Goal: Task Accomplishment & Management: Manage account settings

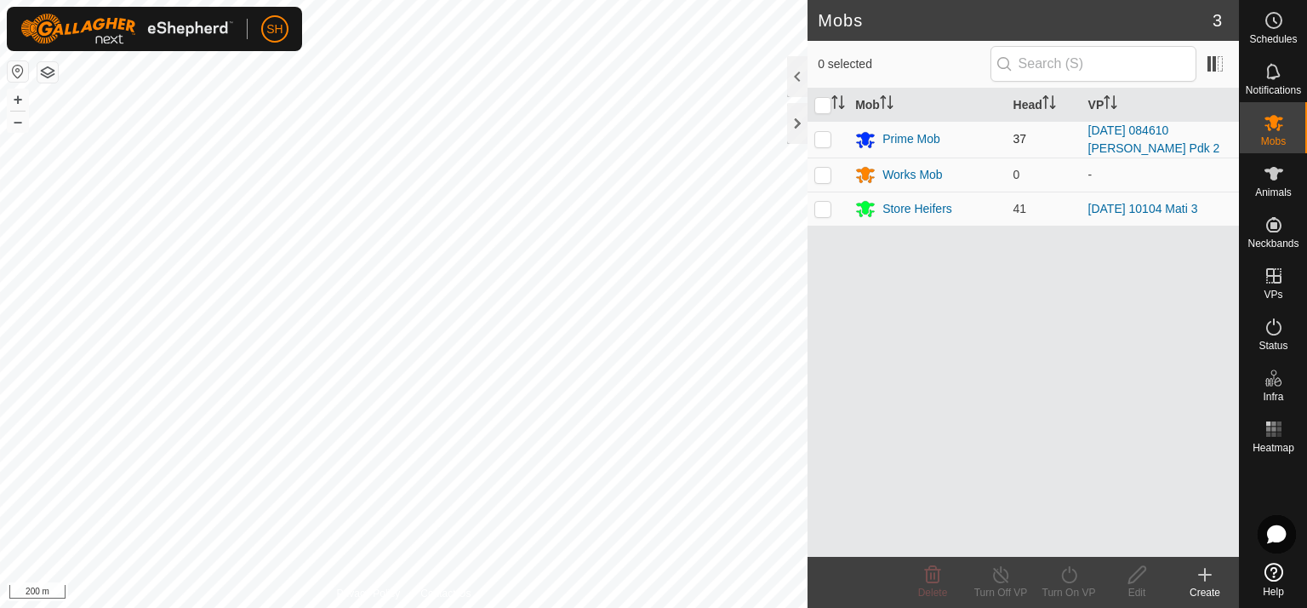
click at [820, 136] on p-checkbox at bounding box center [822, 139] width 17 height 14
checkbox input "true"
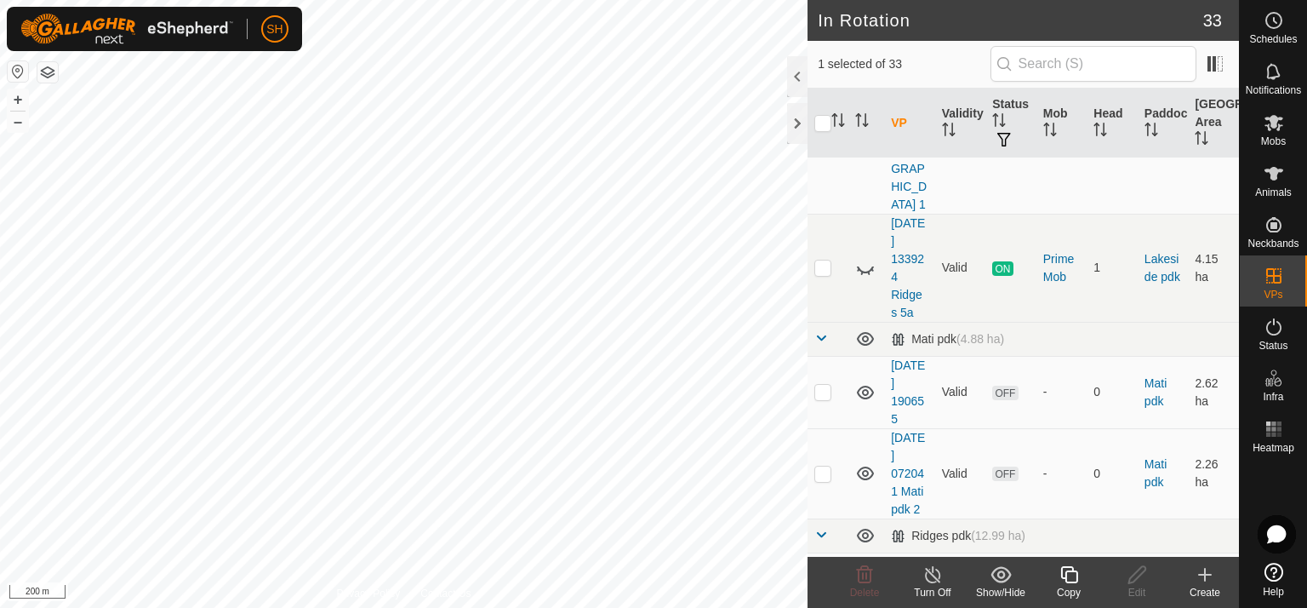
scroll to position [782, 0]
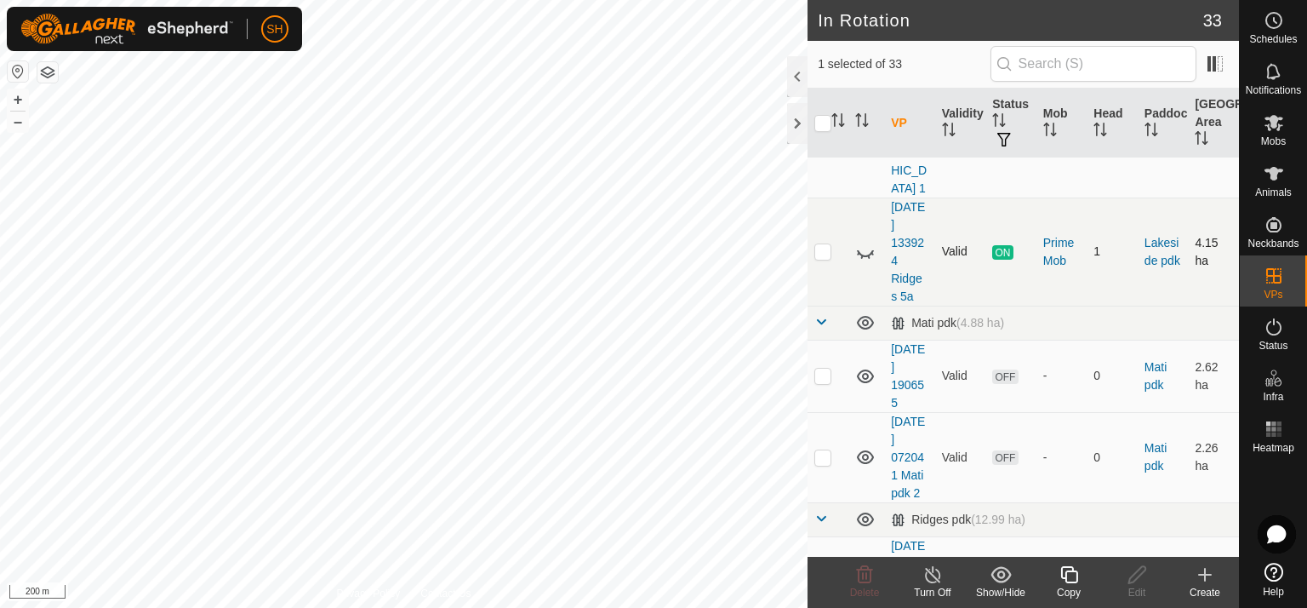
click at [864, 242] on icon at bounding box center [865, 252] width 20 height 20
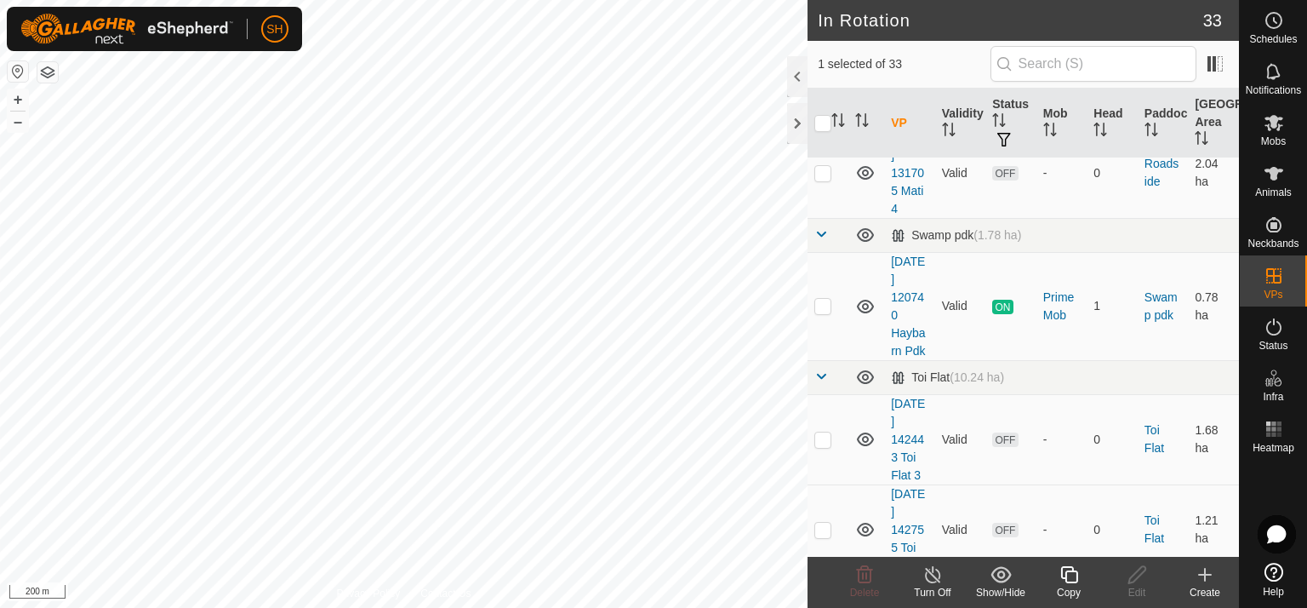
scroll to position [2794, 0]
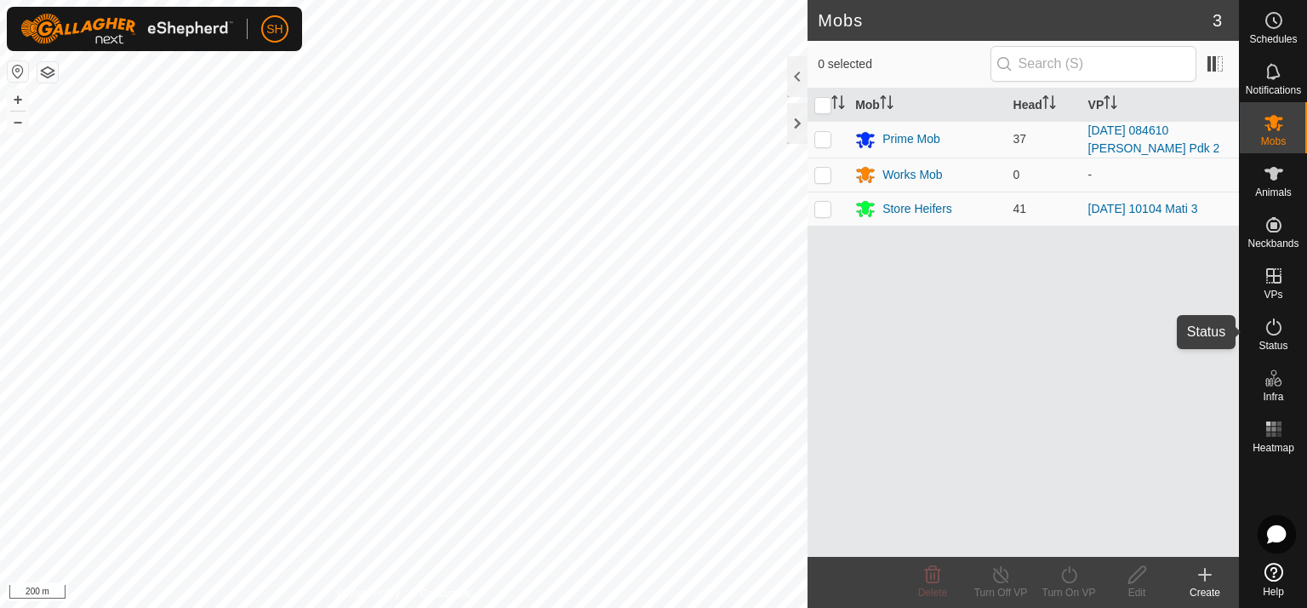
click at [1273, 331] on icon at bounding box center [1274, 327] width 20 height 20
